Goal: Transaction & Acquisition: Obtain resource

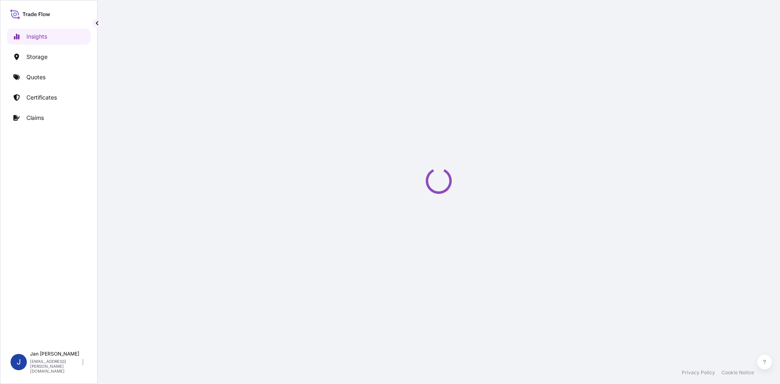
select select "2025"
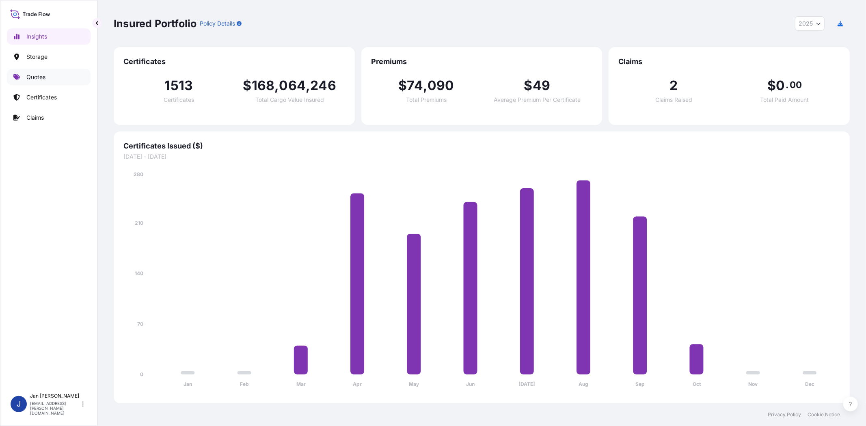
click at [39, 79] on p "Quotes" at bounding box center [35, 77] width 19 height 8
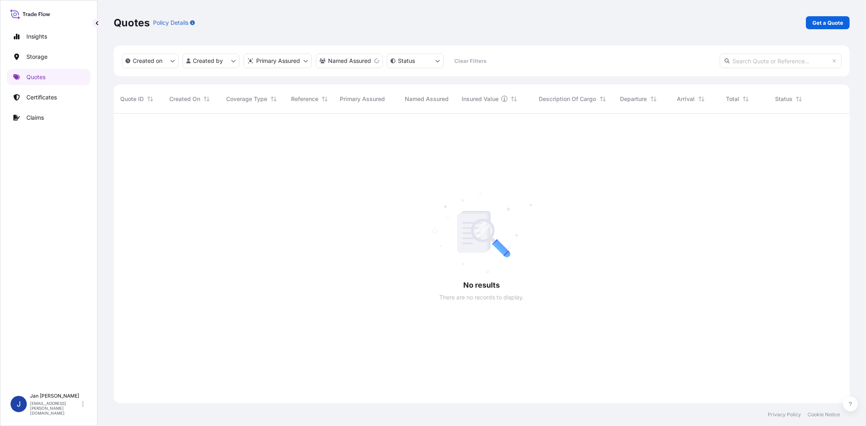
scroll to position [7, 7]
click at [779, 21] on p "Get a Quote" at bounding box center [828, 23] width 31 height 8
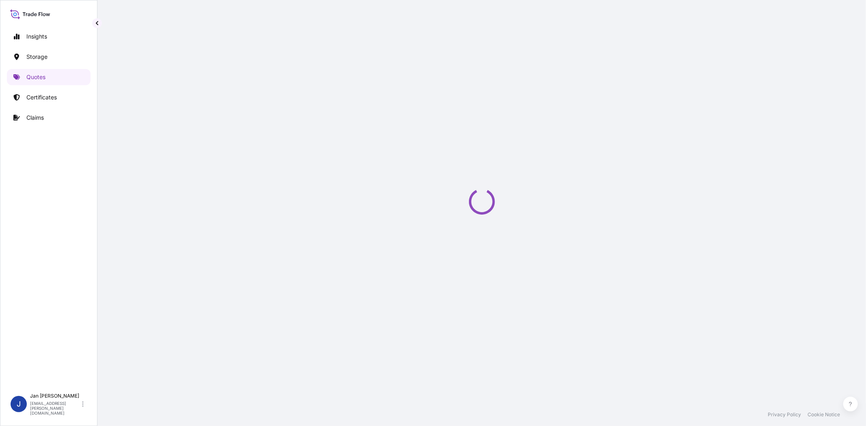
select select "Water"
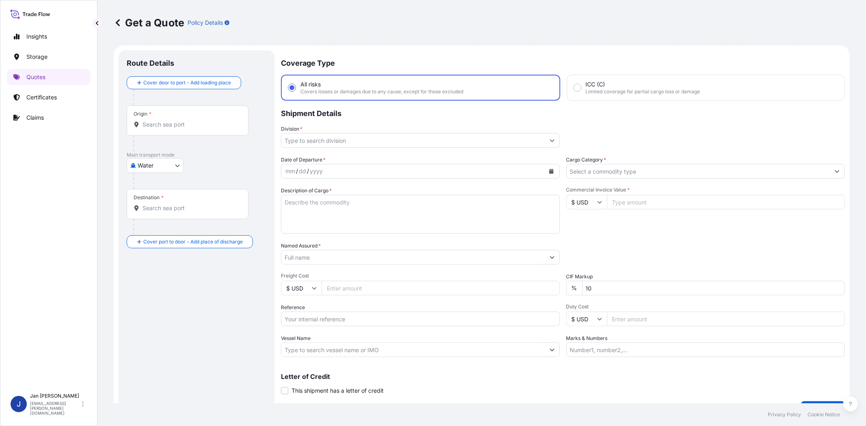
scroll to position [13, 0]
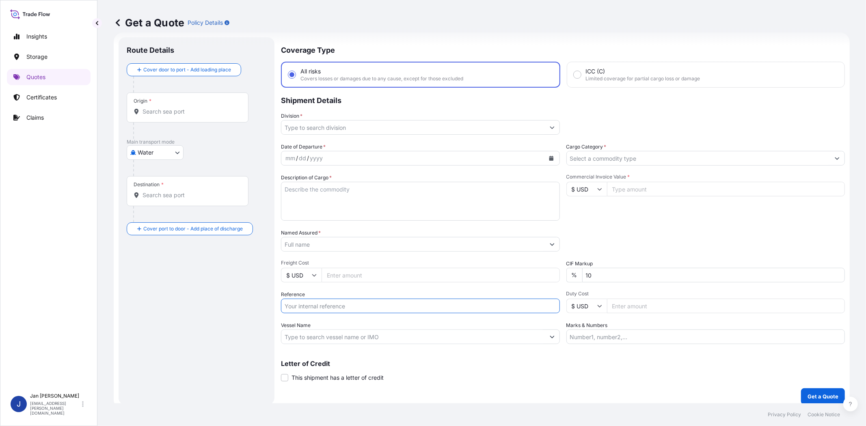
click at [352, 305] on input "Reference" at bounding box center [420, 306] width 279 height 15
paste input "1187446755 // 5013270563 5013270267 304280542"
type input "1187446755 // 5013270563 5013270267 304280542"
click at [679, 216] on div "Commercial Invoice Value * $ USD" at bounding box center [706, 197] width 279 height 47
click at [638, 164] on div at bounding box center [706, 158] width 279 height 15
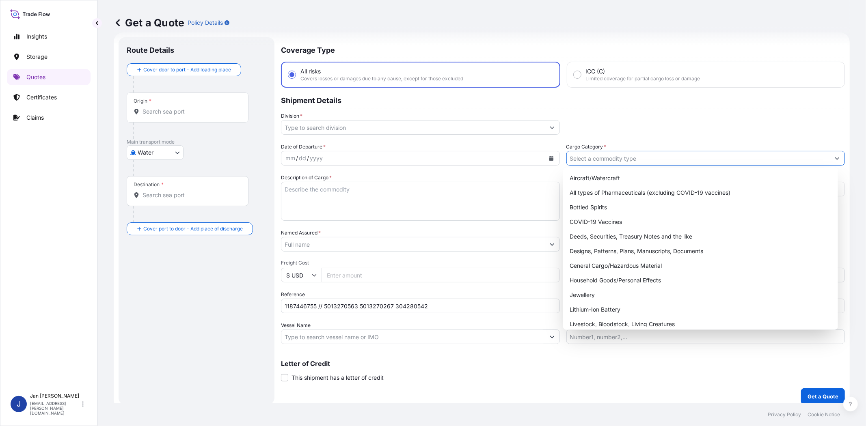
click at [638, 160] on input "Cargo Category *" at bounding box center [699, 158] width 264 height 15
click at [640, 267] on div "General Cargo/Hazardous Material" at bounding box center [701, 266] width 268 height 15
type input "General Cargo/Hazardous Material"
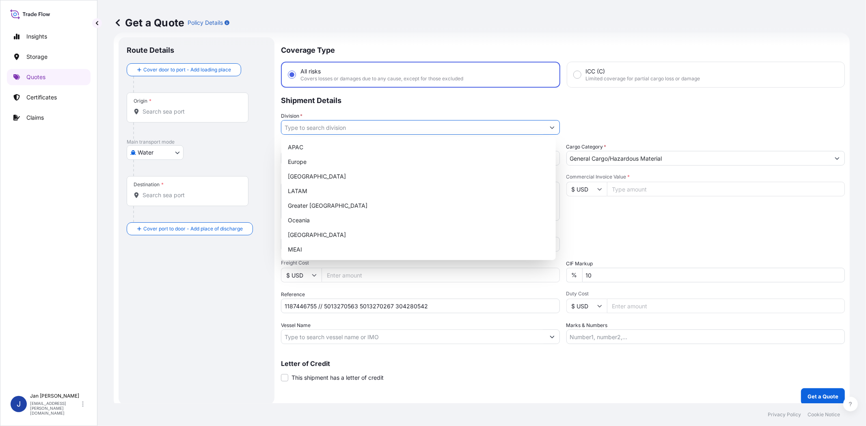
click at [417, 128] on input "Division *" at bounding box center [413, 127] width 264 height 15
click at [390, 167] on div "Europe" at bounding box center [419, 162] width 268 height 15
type input "Europe"
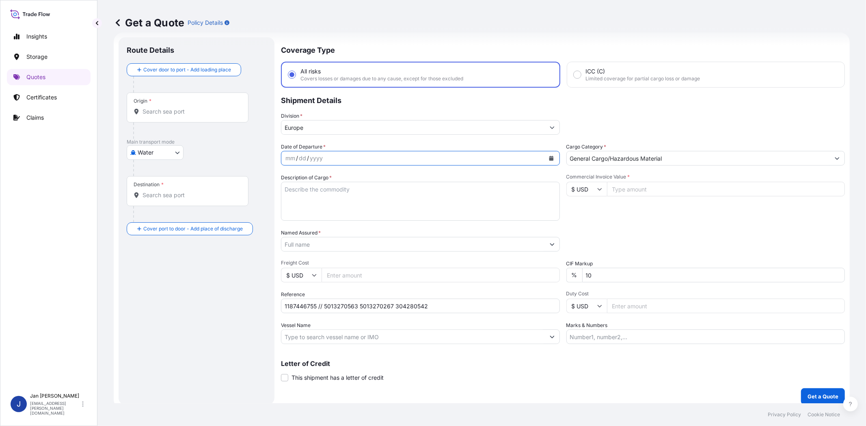
click at [549, 157] on icon "Calendar" at bounding box center [551, 158] width 4 height 5
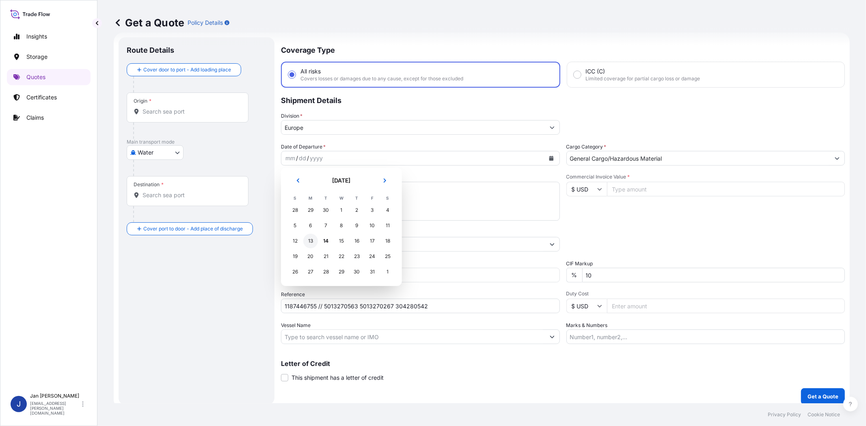
click at [309, 244] on div "13" at bounding box center [310, 241] width 15 height 15
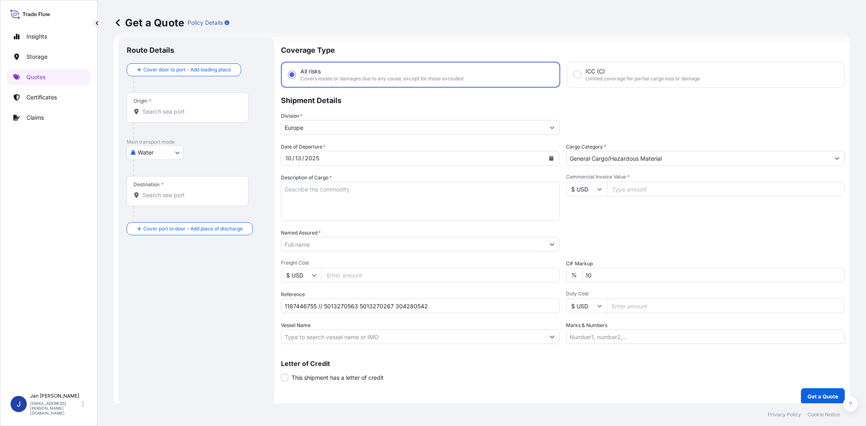
click at [635, 208] on div "Commercial Invoice Value * $ USD" at bounding box center [706, 197] width 279 height 47
click at [425, 248] on input "Named Assured *" at bounding box center [413, 244] width 264 height 15
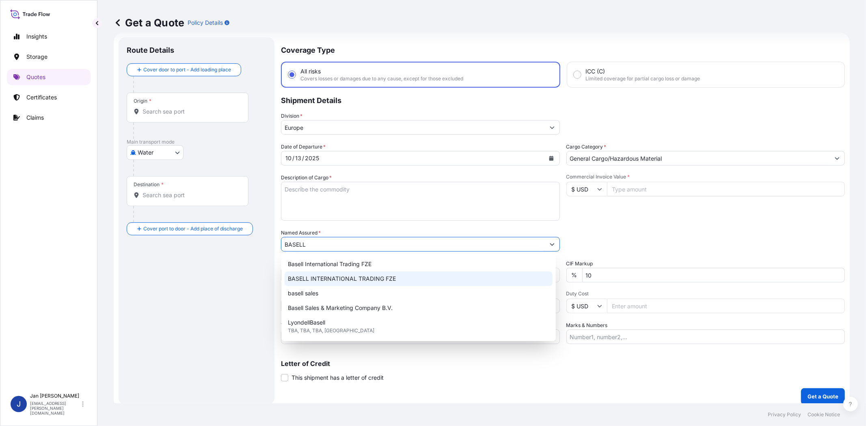
click at [403, 281] on div "BASELL INTERNATIONAL TRADING FZE" at bounding box center [419, 279] width 268 height 15
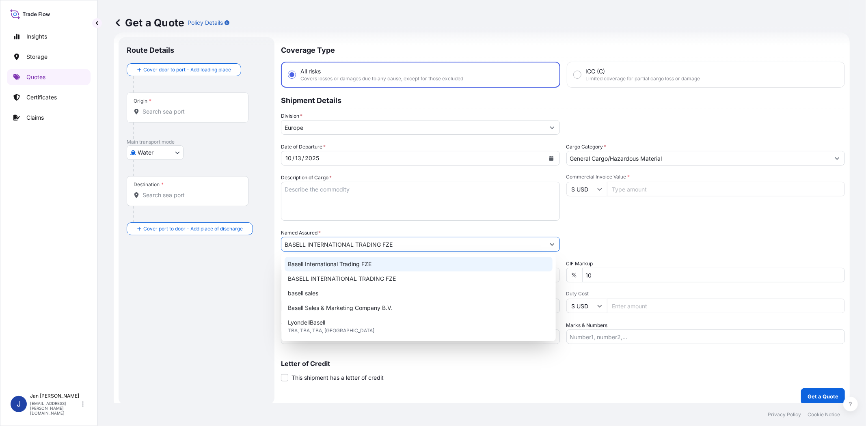
type input "BASELL INTERNATIONAL TRADING FZE"
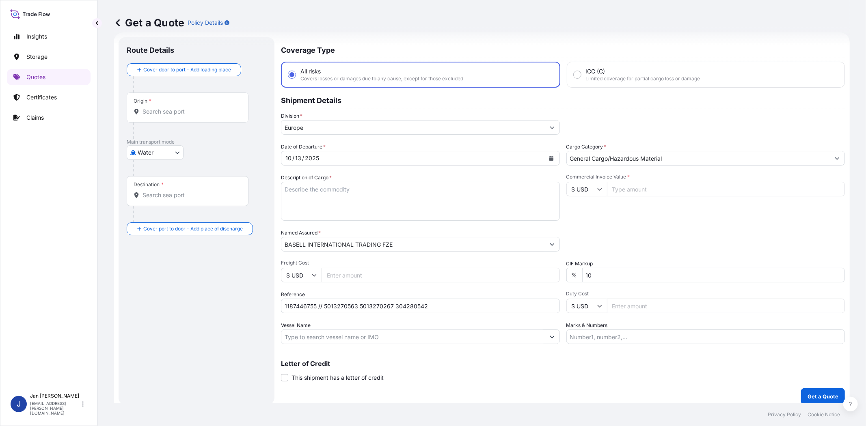
click at [604, 224] on div "Date of Departure * [DATE] Cargo Category * General Cargo/Hazardous Material De…" at bounding box center [563, 243] width 564 height 201
click at [622, 193] on input "Commercial Invoice Value *" at bounding box center [726, 189] width 238 height 15
paste input "366852.60"
type input "366852.60"
click at [390, 333] on input "Vessel Name" at bounding box center [413, 337] width 264 height 15
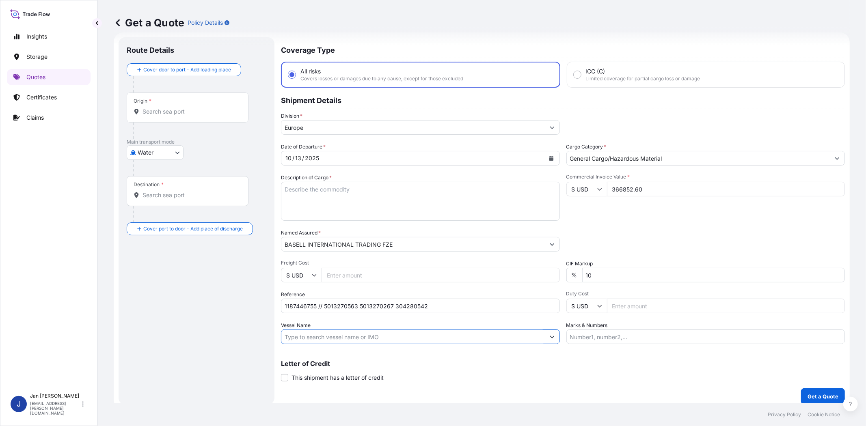
paste input "CHATTANOOGA"
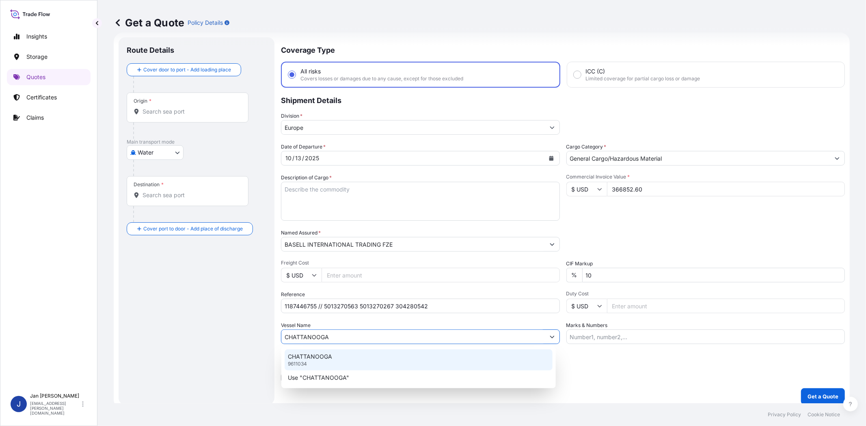
click at [358, 359] on div "CHATTANOOGA 9611034" at bounding box center [419, 360] width 268 height 21
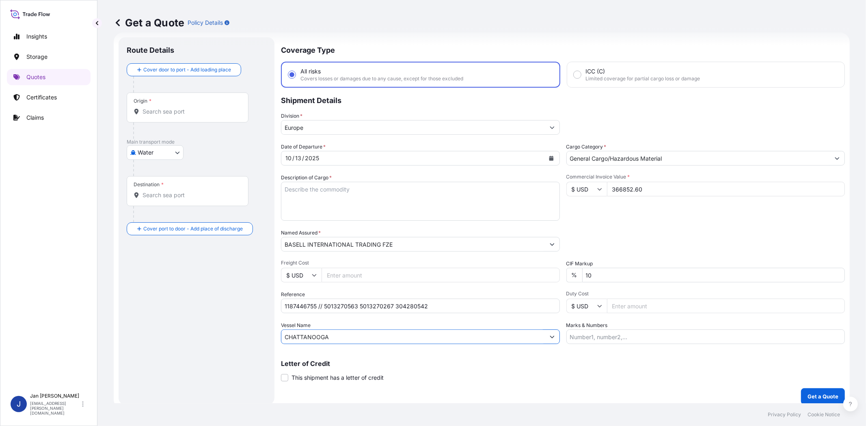
type input "CHATTANOOGA"
drag, startPoint x: 640, startPoint y: 229, endPoint x: 243, endPoint y: 138, distance: 408.0
click at [639, 226] on div "Date of Departure * [DATE] Cargo Category * General Cargo/Hazardous Material De…" at bounding box center [563, 243] width 564 height 201
click at [156, 111] on input "Origin *" at bounding box center [191, 112] width 96 height 8
type input "T"
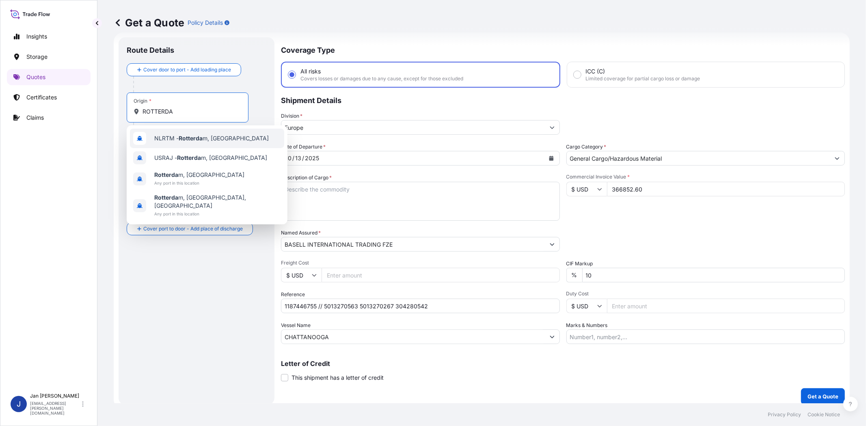
click at [179, 141] on span "NLRTM - Rotterda m, [GEOGRAPHIC_DATA]" at bounding box center [211, 138] width 115 height 8
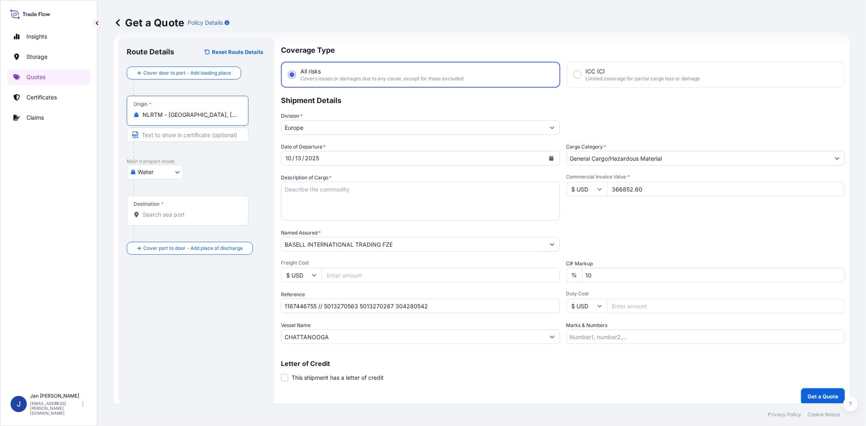
type input "NLRTM - [GEOGRAPHIC_DATA], [GEOGRAPHIC_DATA]"
click at [188, 218] on input "Destination *" at bounding box center [191, 215] width 96 height 8
type input "EGEDK - [GEOGRAPHIC_DATA], [GEOGRAPHIC_DATA]"
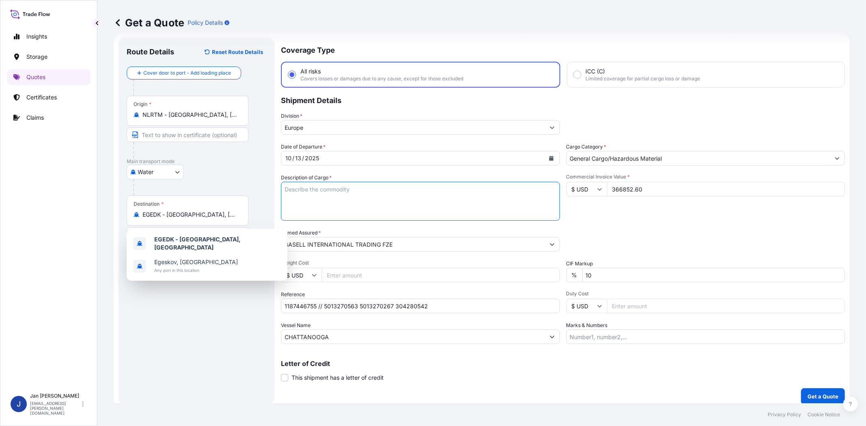
click at [428, 195] on textarea "Description of Cargo *" at bounding box center [420, 201] width 279 height 39
paste textarea "BAGS LOADED ONTO 144 PALLETS LOADED INTO 8 40' HIGH CUBE CONTAINER PURELL PE 32…"
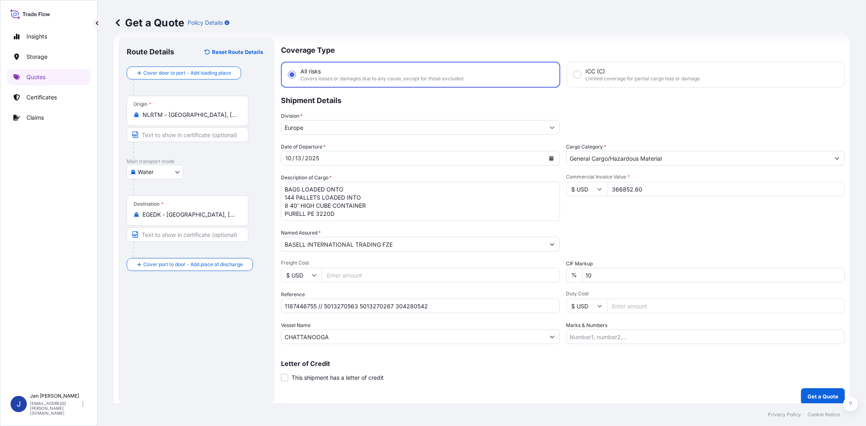
click at [285, 189] on textarea "BAGS LOADED ONTO 144 PALLETS LOADED INTO 8 40' HIGH CUBE CONTAINER PURELL PE 32…" at bounding box center [420, 201] width 279 height 39
type textarea "7480 BAGS LOADED ONTO 144 PALLETS LOADED INTO 8 40' HIGH CUBE CONTAINER PURELL …"
click at [638, 223] on div "Date of Departure * [DATE] Cargo Category * General Cargo/Hazardous Material De…" at bounding box center [563, 243] width 564 height 201
click at [586, 337] on input "Marks & Numbers" at bounding box center [706, 337] width 279 height 15
paste input "ACID: 1004836742025090044 EGYPTIAN IMPORTER TAX ID: 100483674 FOREIGN EXPORTER …"
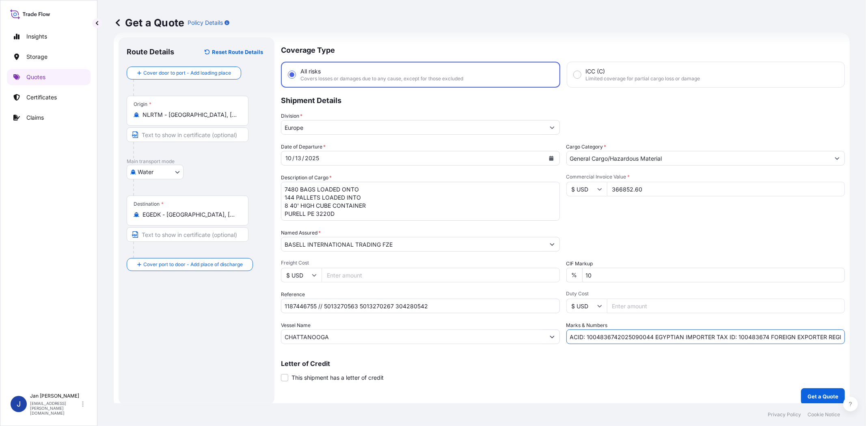
scroll to position [0, 477]
type input "ACID: 1004836742025090044 EGYPTIAN IMPORTER TAX ID: 100483674 FOREIGN EXPORTER …"
click at [626, 232] on div "Packing Category Type to search a container mode Please select a primary mode o…" at bounding box center [706, 240] width 279 height 23
click at [779, 383] on p "Get a Quote" at bounding box center [823, 397] width 31 height 8
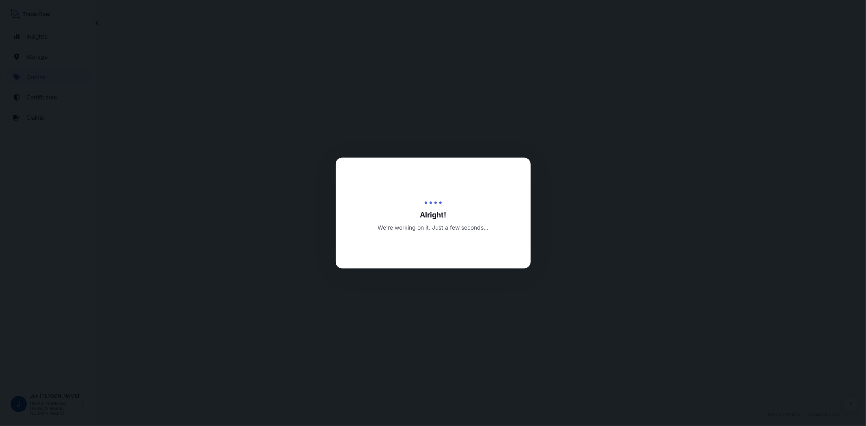
select select "Water"
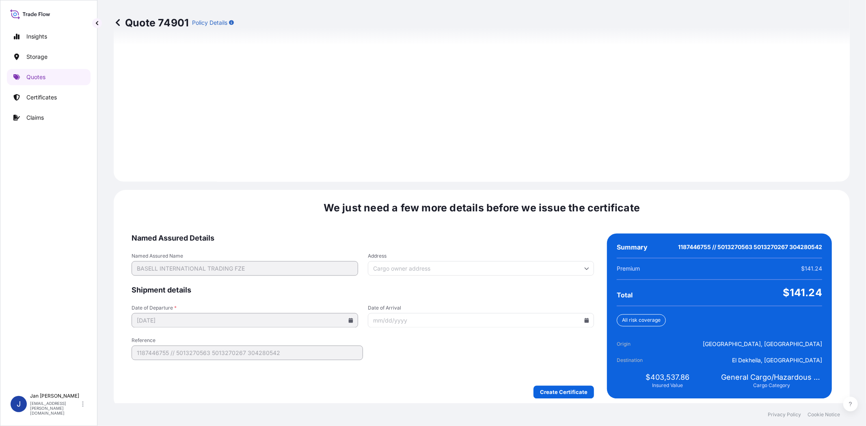
scroll to position [1079, 0]
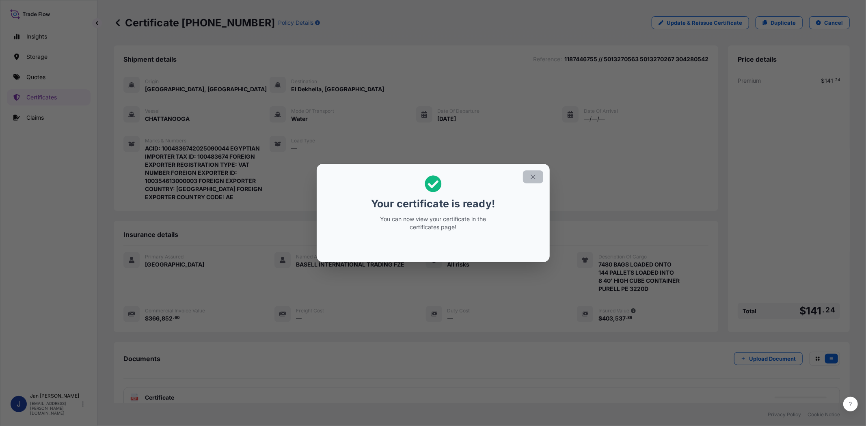
click at [537, 182] on button "button" at bounding box center [533, 177] width 20 height 13
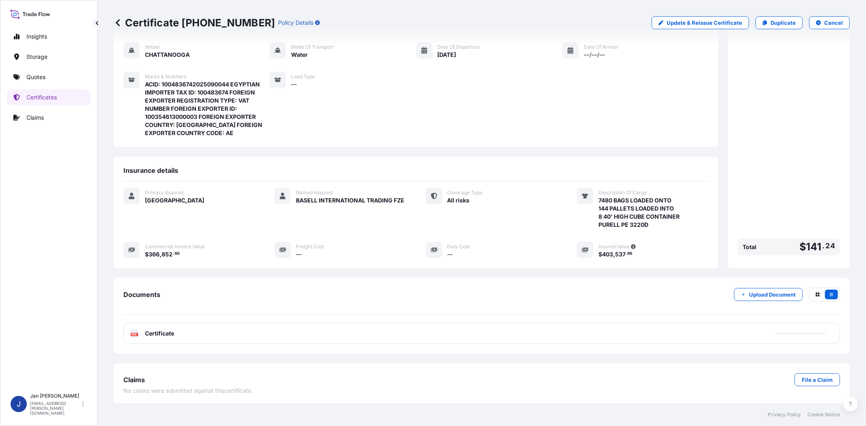
scroll to position [66, 0]
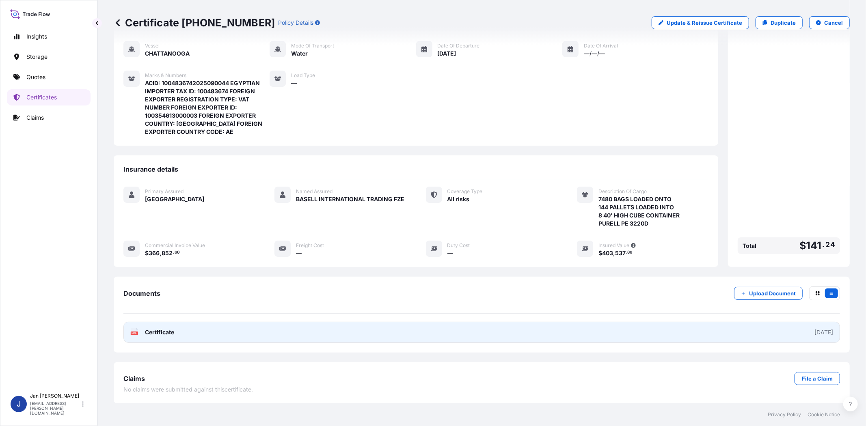
click at [133, 334] on text "PDF" at bounding box center [134, 333] width 5 height 3
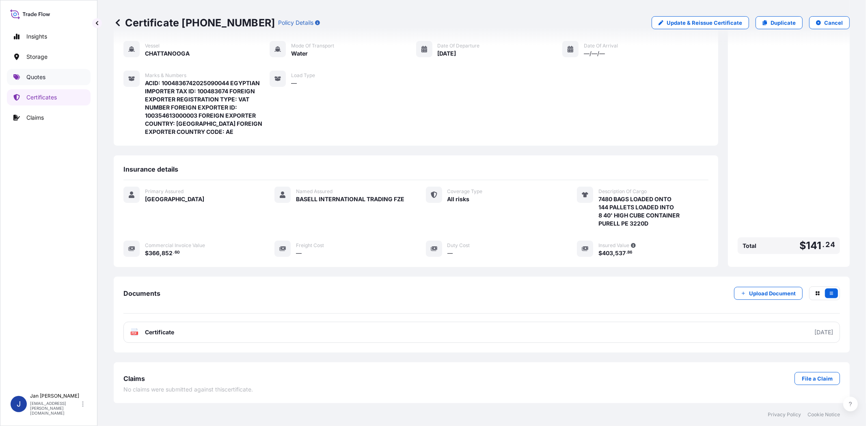
click at [53, 80] on link "Quotes" at bounding box center [49, 77] width 84 height 16
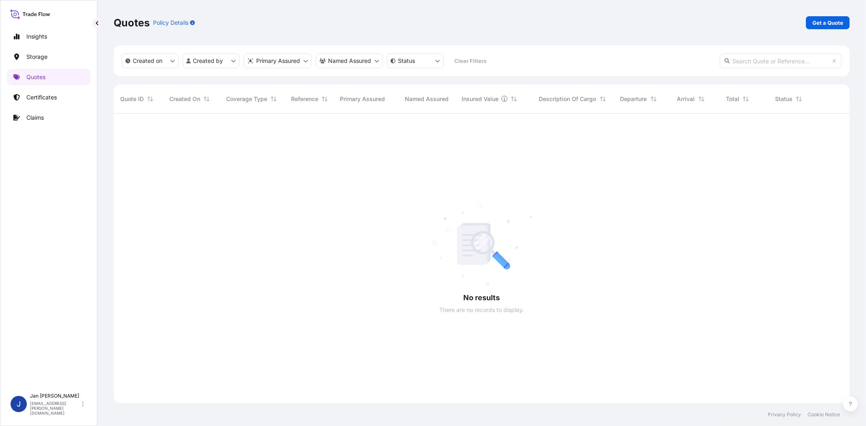
scroll to position [313, 729]
